Goal: Information Seeking & Learning: Check status

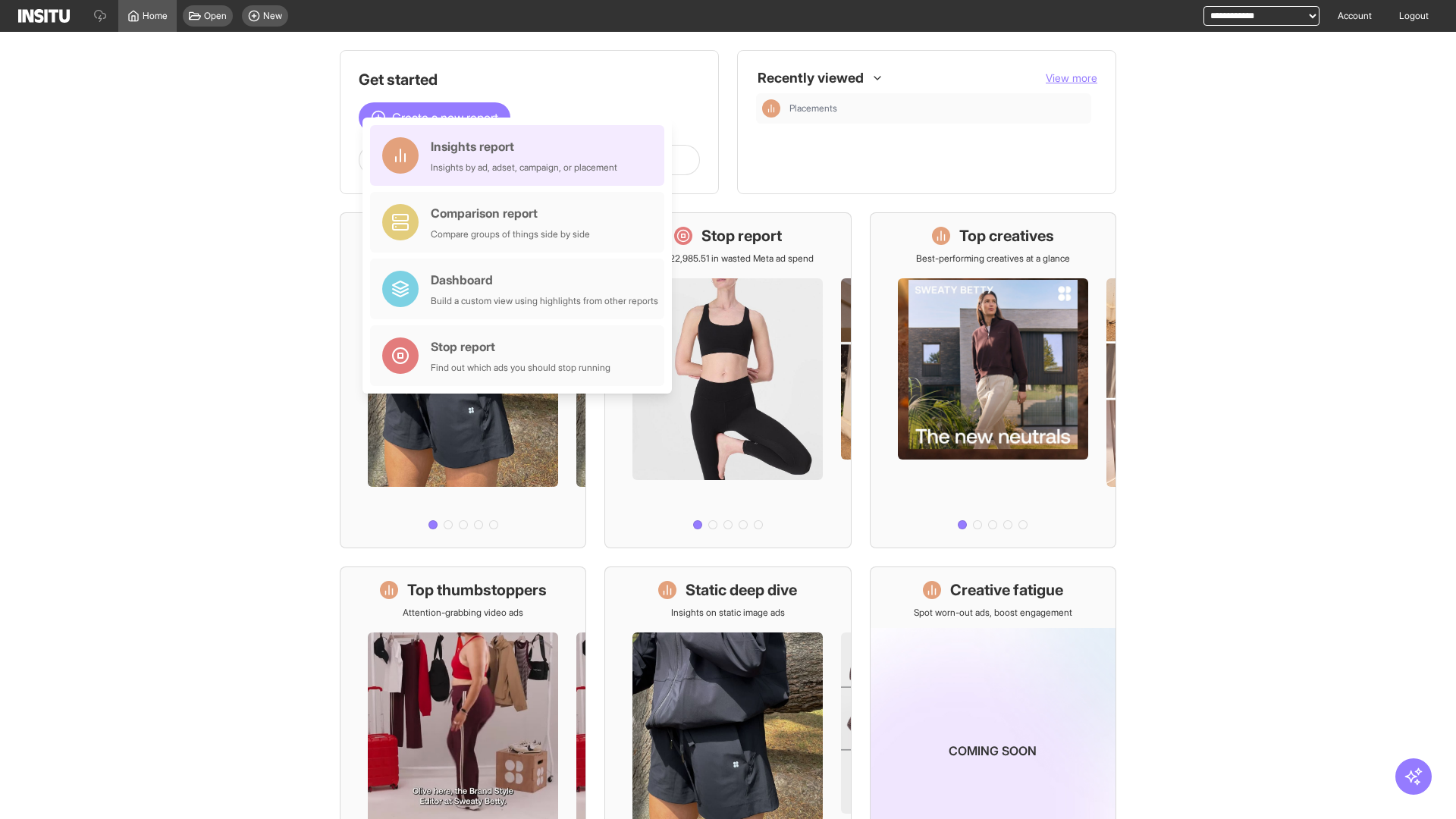
click at [521, 156] on div "Insights report Insights by ad, adset, campaign, or placement" at bounding box center [524, 156] width 187 height 36
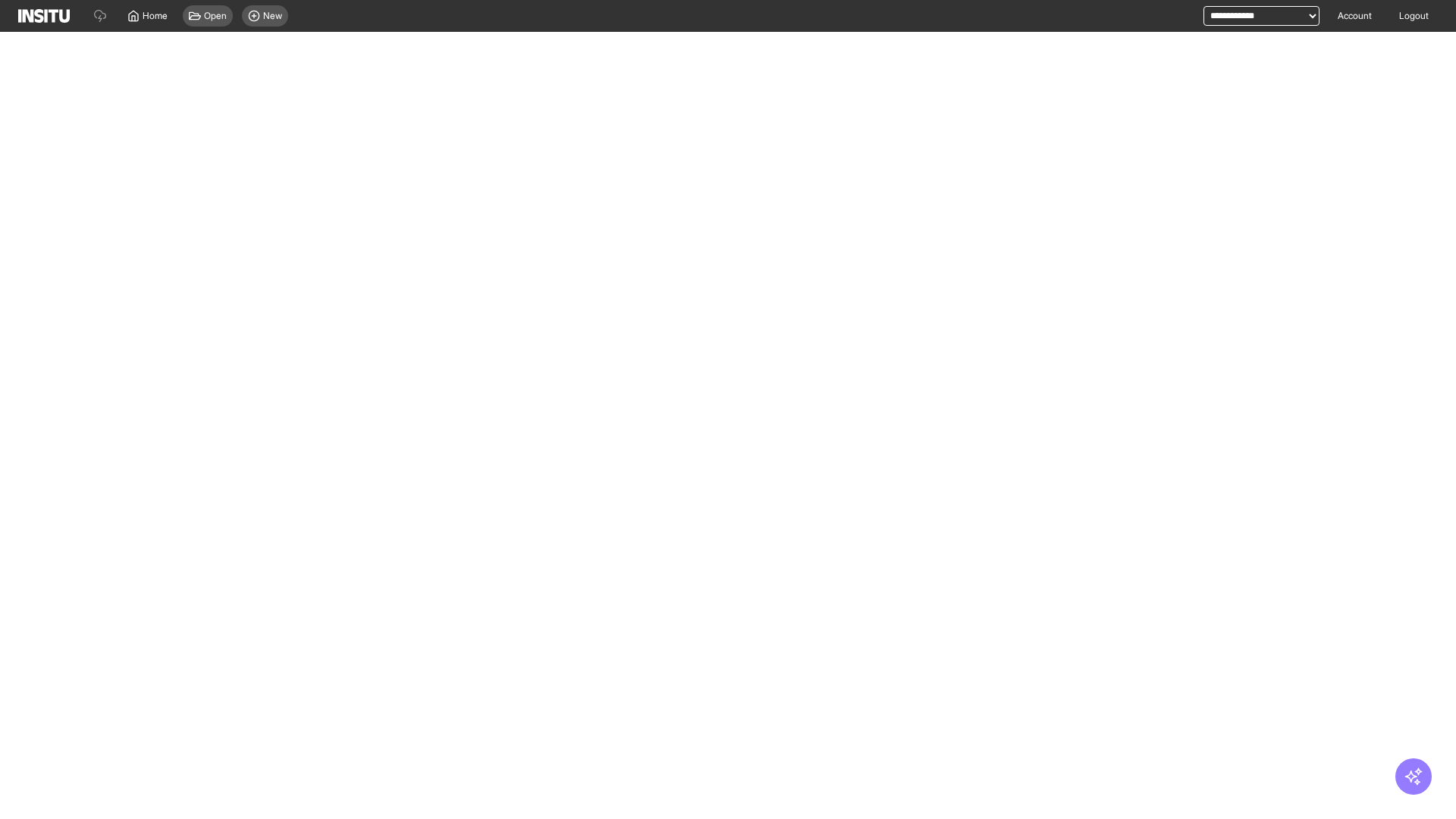
select select "**"
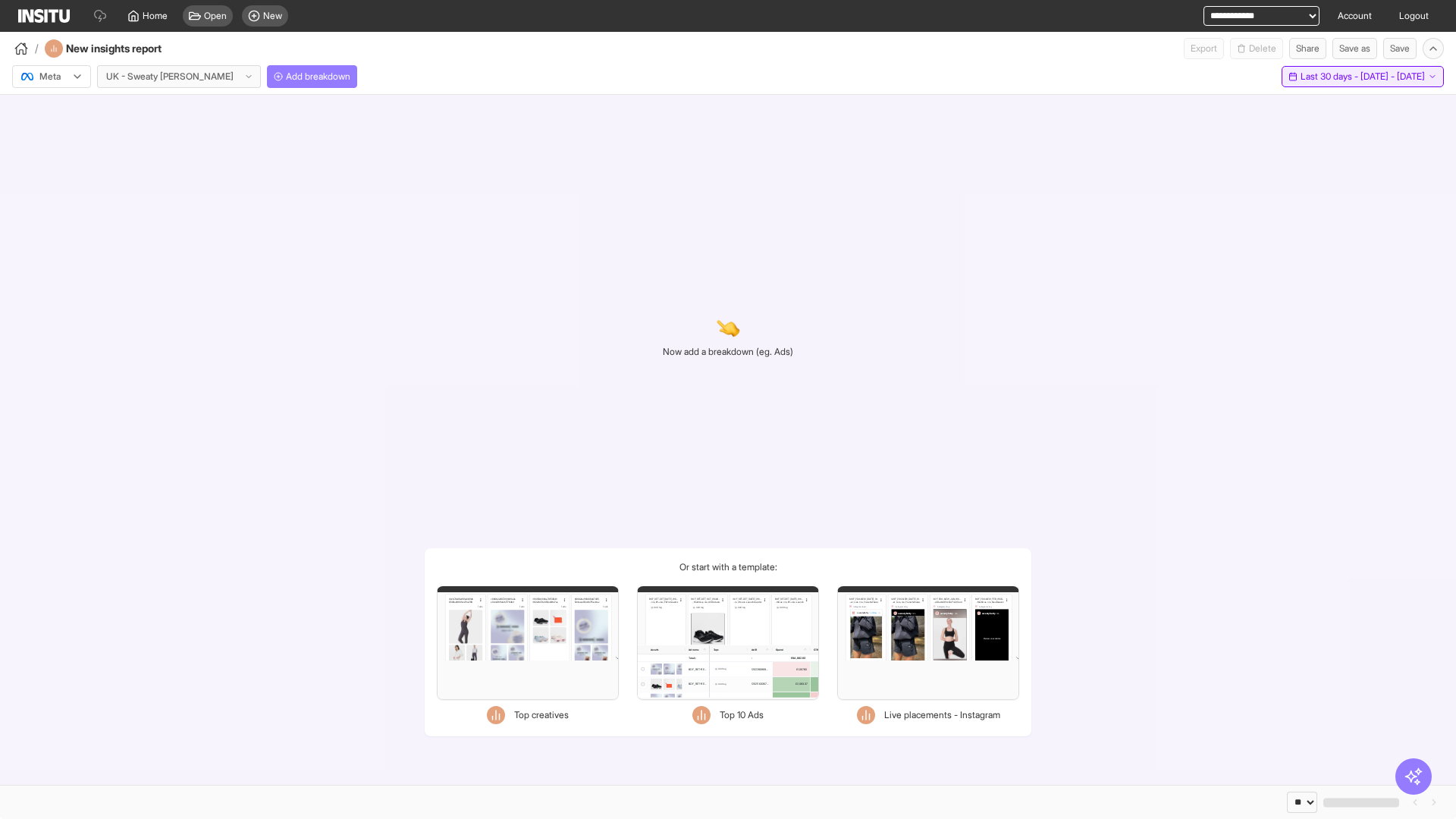
click at [1330, 77] on span "Last 30 days - [DATE] - [DATE]" at bounding box center [1362, 77] width 125 height 12
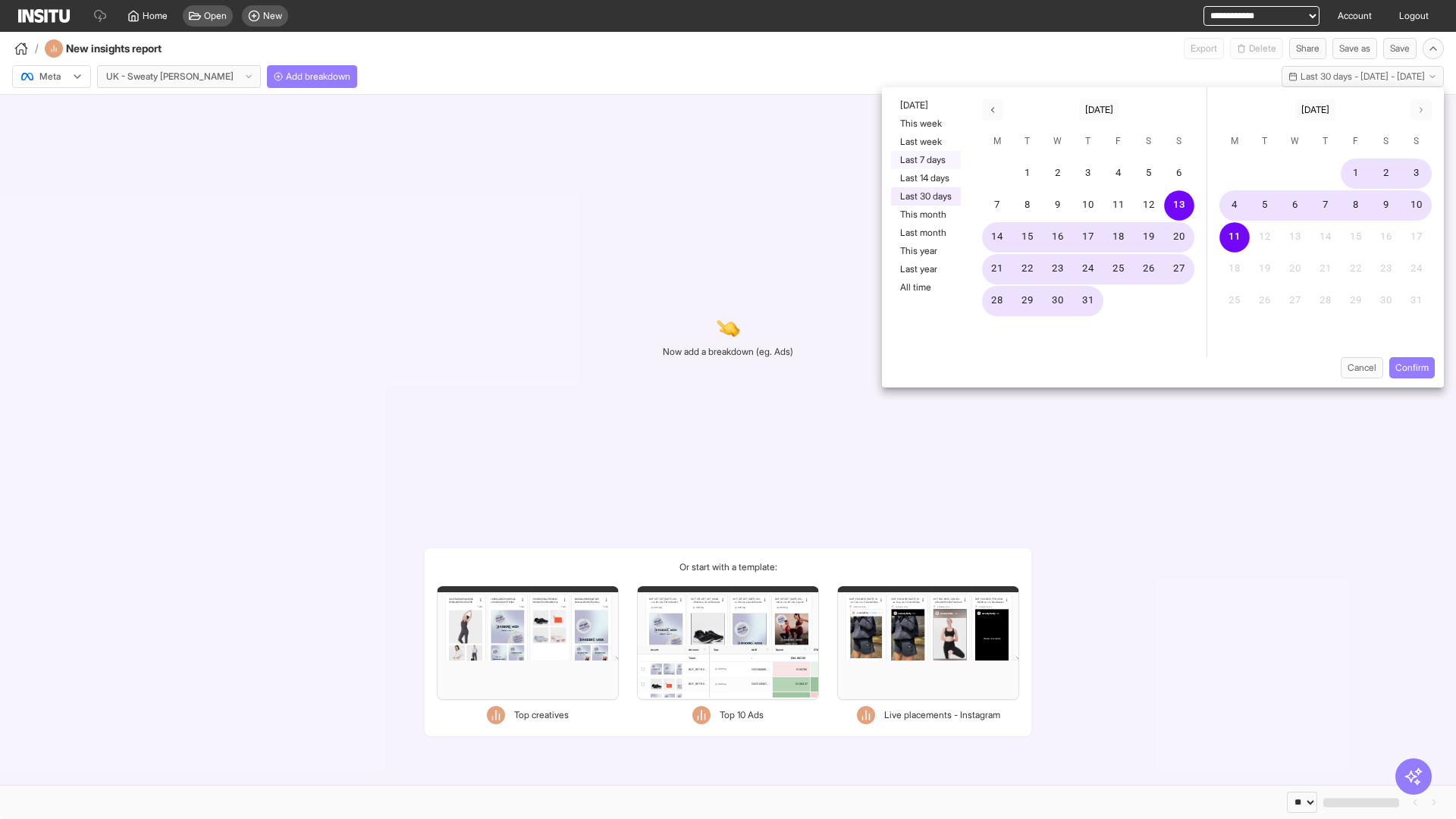
click at [925, 160] on button "Last 7 days" at bounding box center [925, 159] width 70 height 18
